Goal: Information Seeking & Learning: Learn about a topic

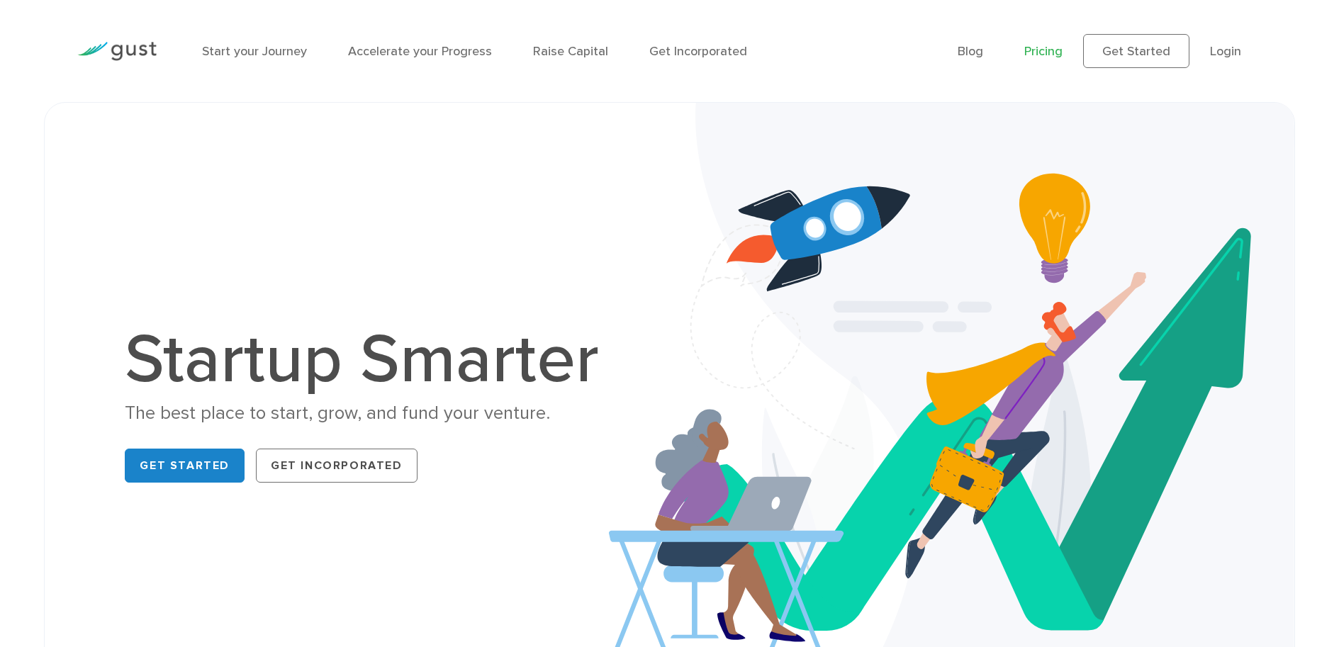
click at [1051, 50] on link "Pricing" at bounding box center [1043, 51] width 38 height 15
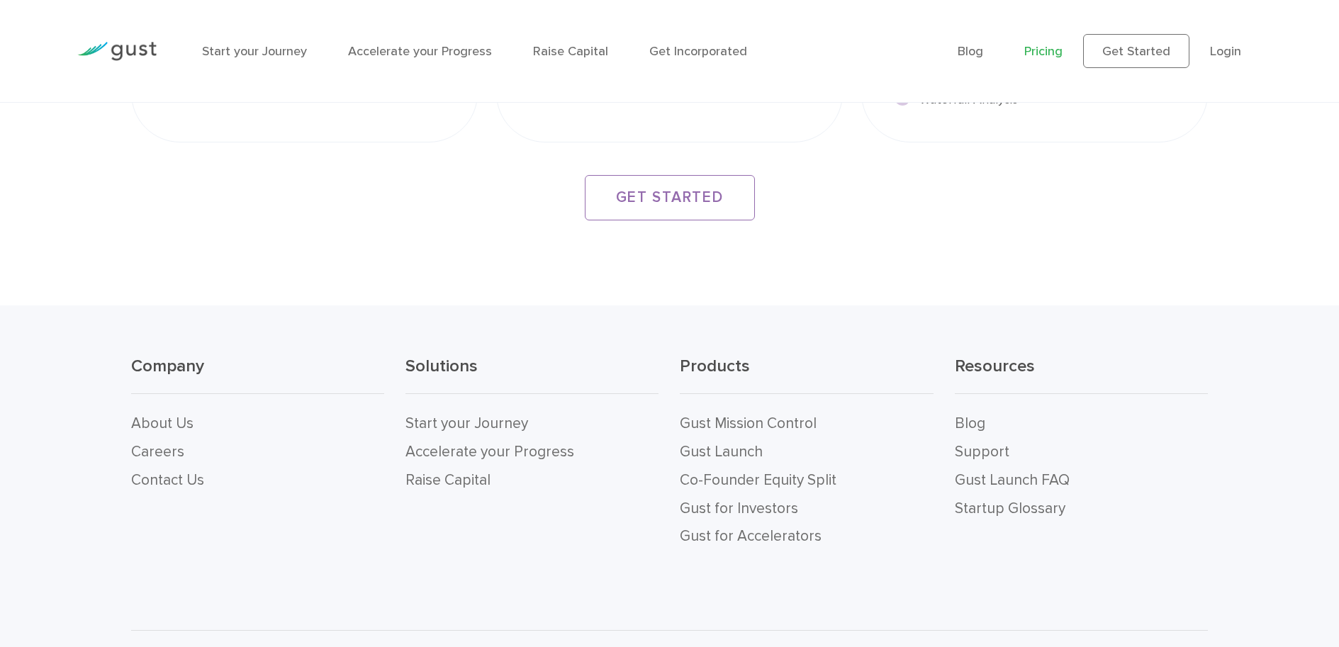
scroll to position [2790, 0]
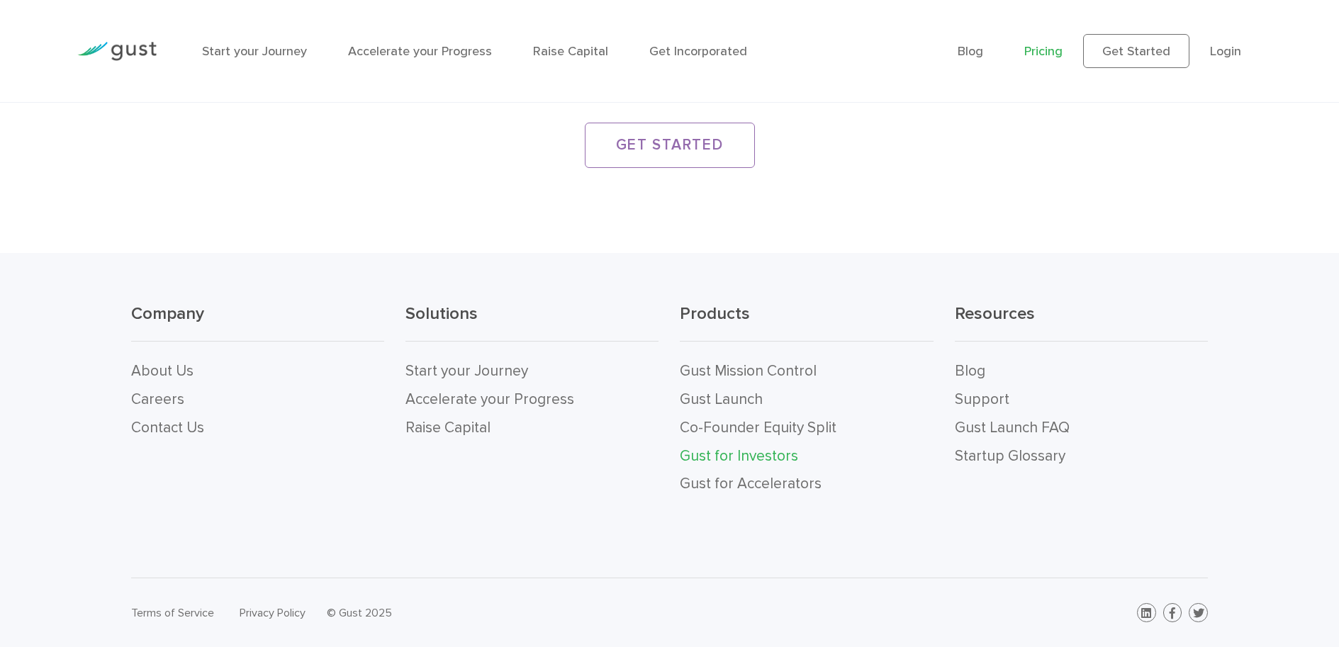
click at [730, 456] on link "Gust for Investors" at bounding box center [739, 456] width 118 height 18
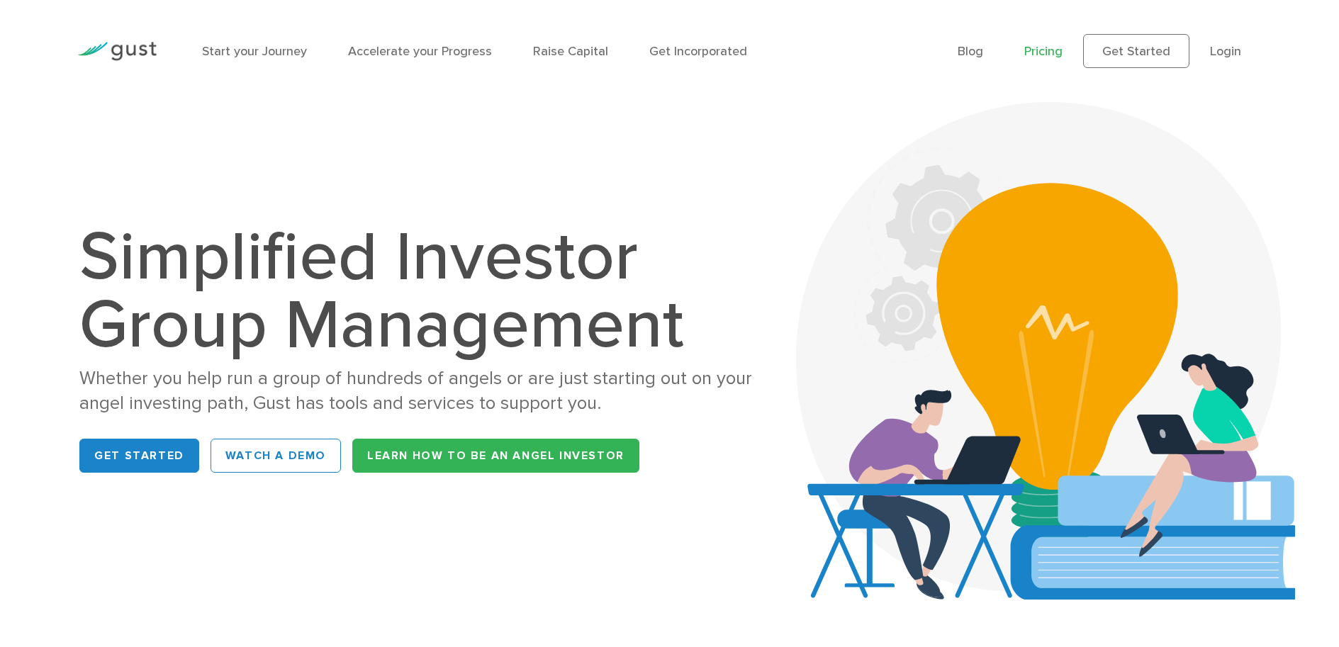
click at [1056, 50] on link "Pricing" at bounding box center [1043, 51] width 38 height 15
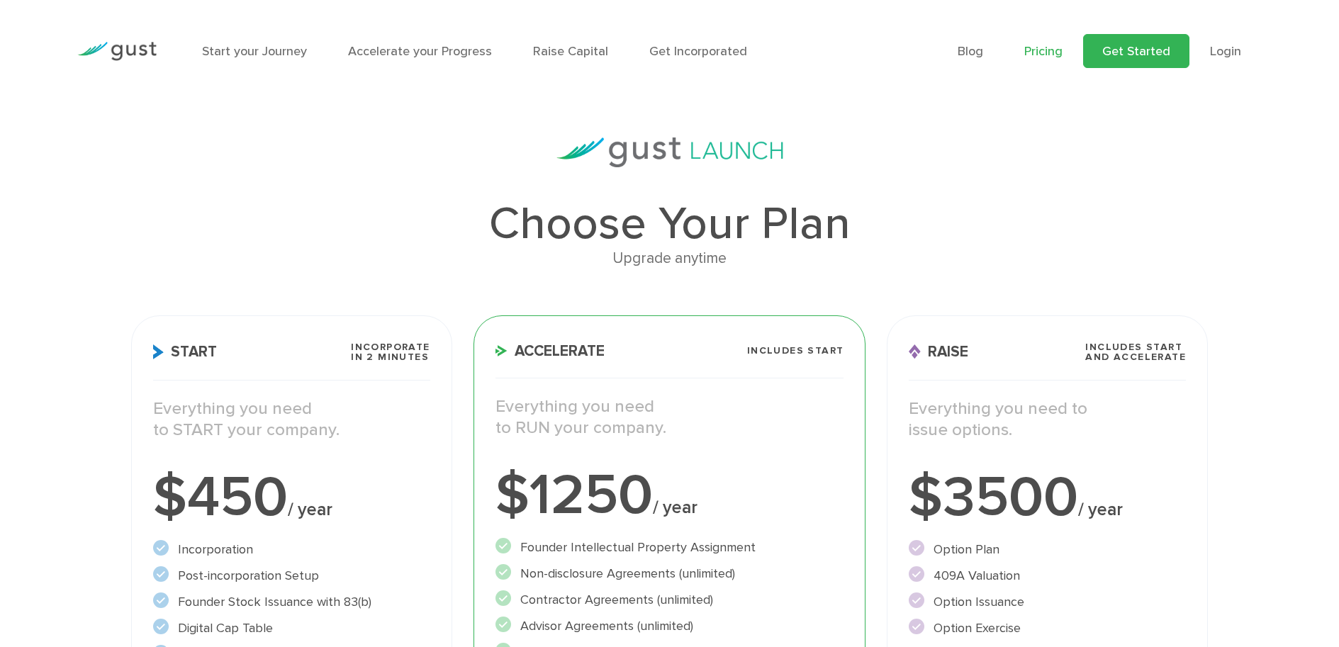
click at [1145, 55] on link "Get Started" at bounding box center [1136, 51] width 106 height 34
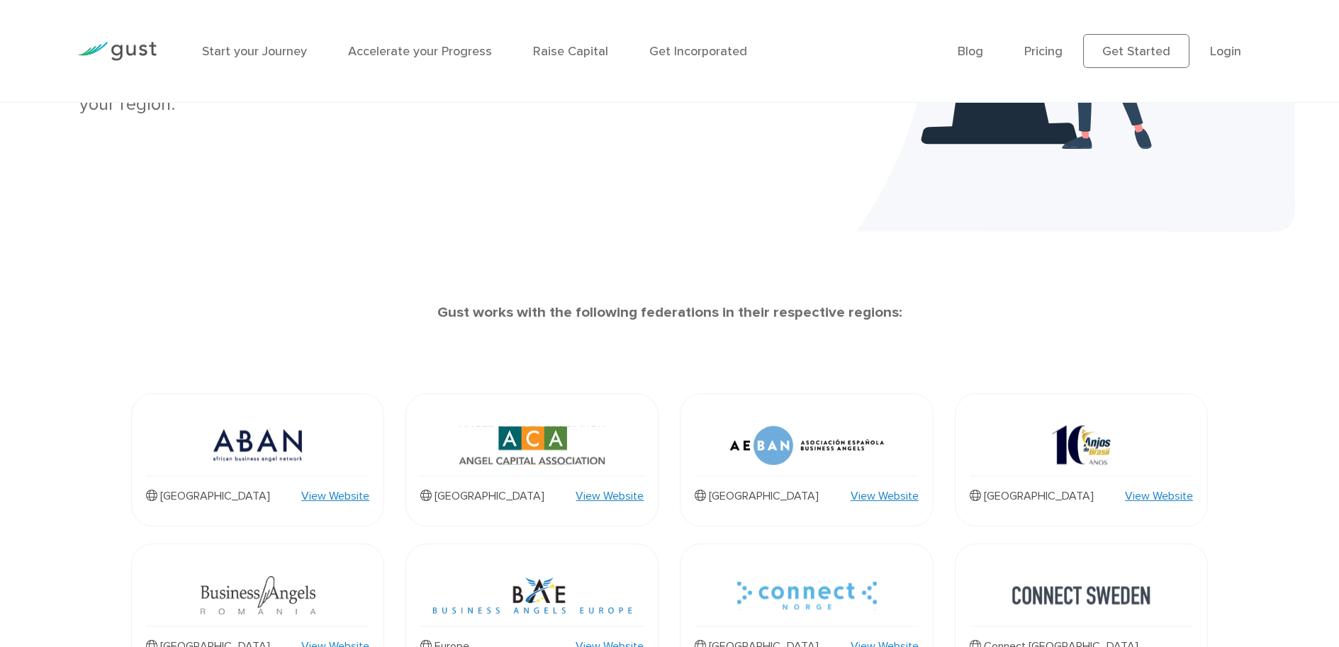
scroll to position [640, 0]
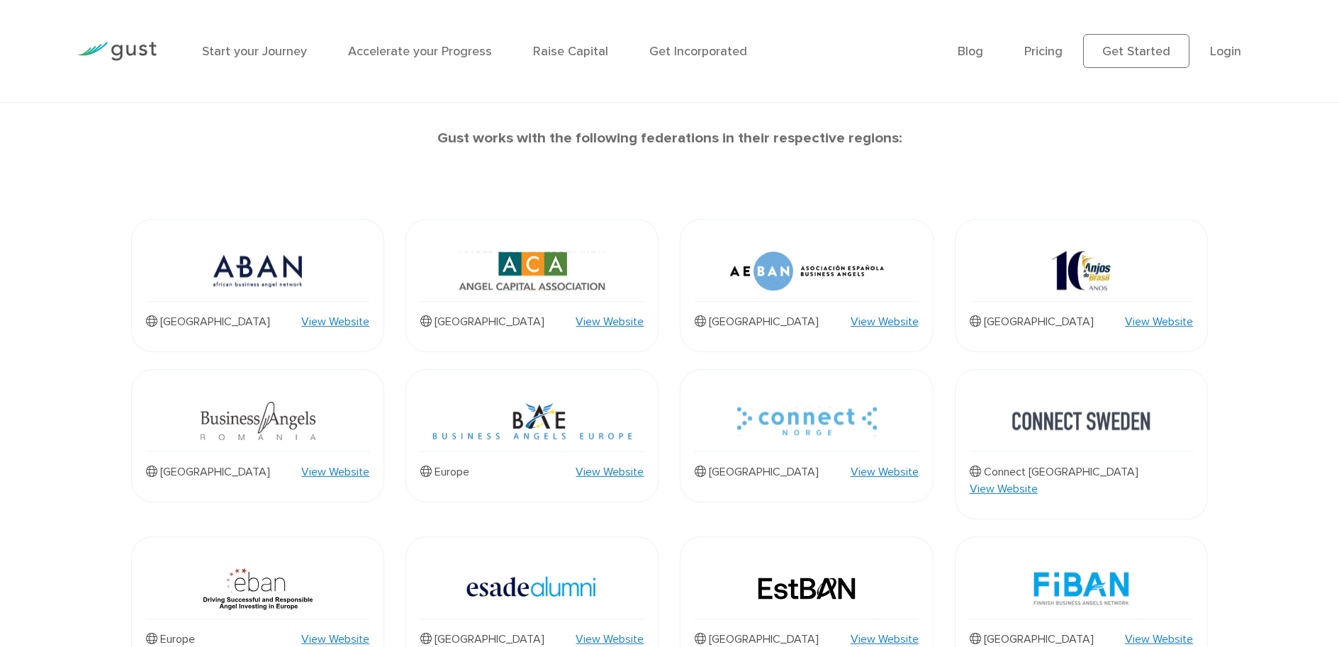
click at [626, 320] on link "View Website" at bounding box center [610, 321] width 68 height 17
